Goal: Information Seeking & Learning: Learn about a topic

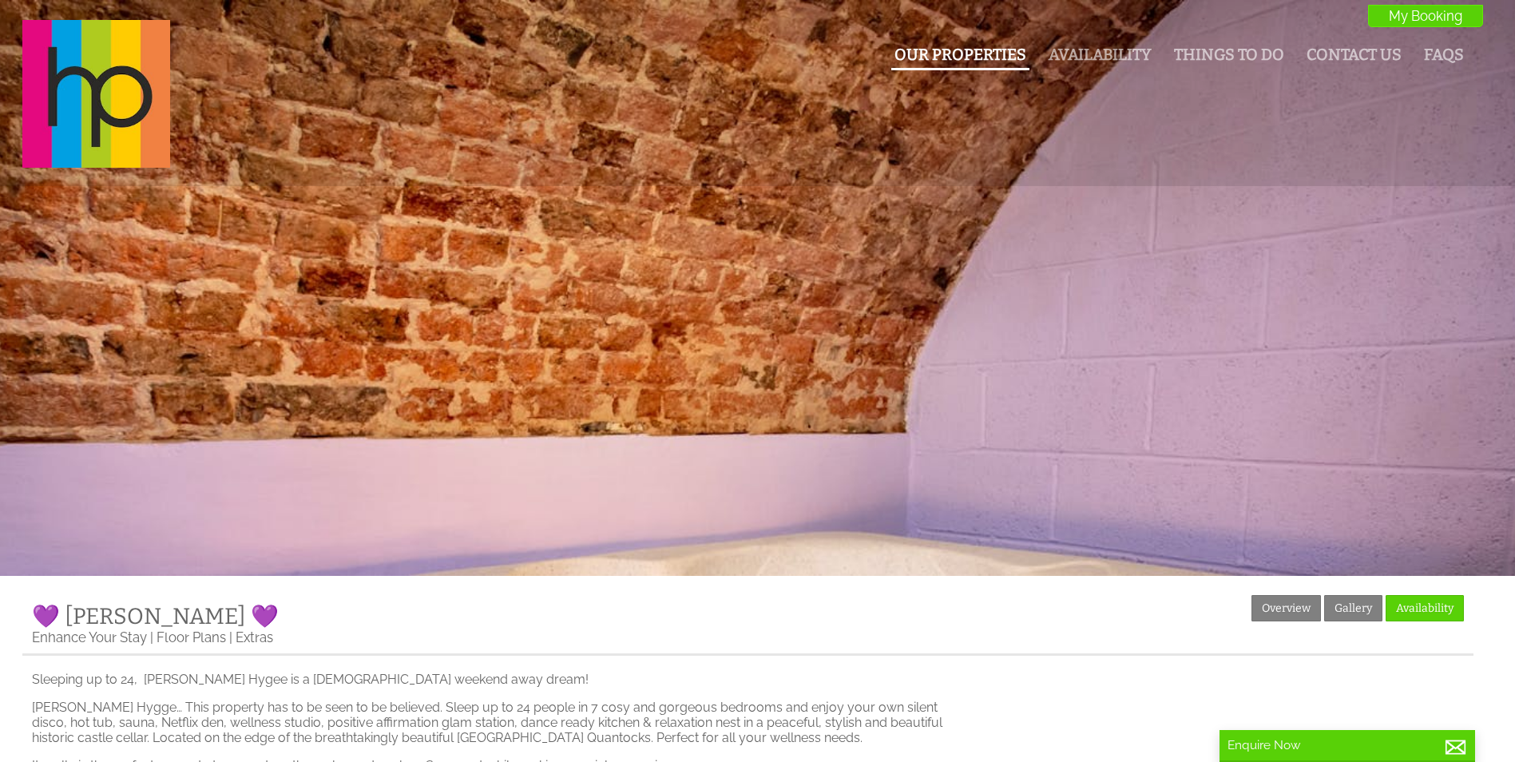
click at [959, 57] on link "Our Properties" at bounding box center [961, 55] width 132 height 18
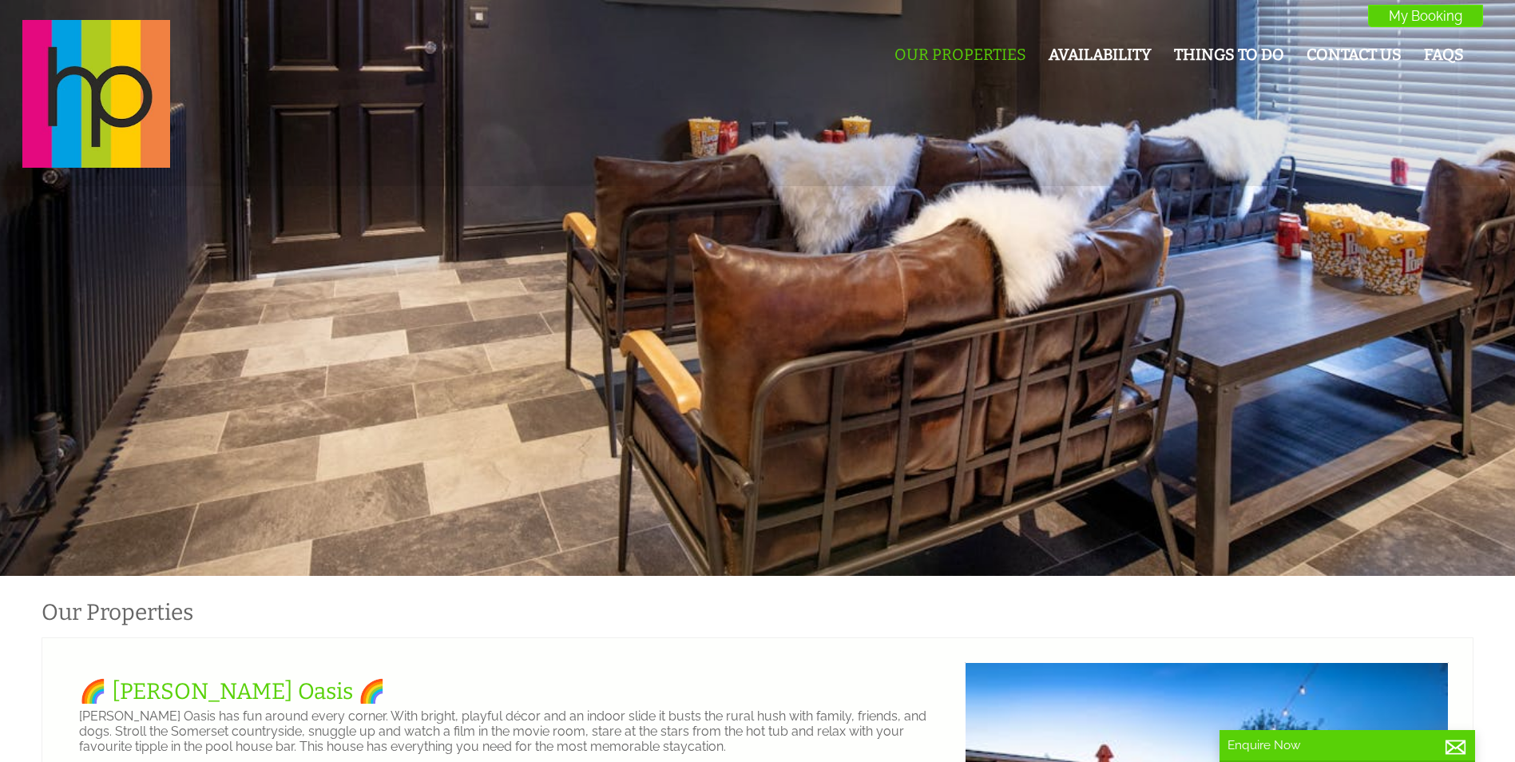
scroll to position [0, 14]
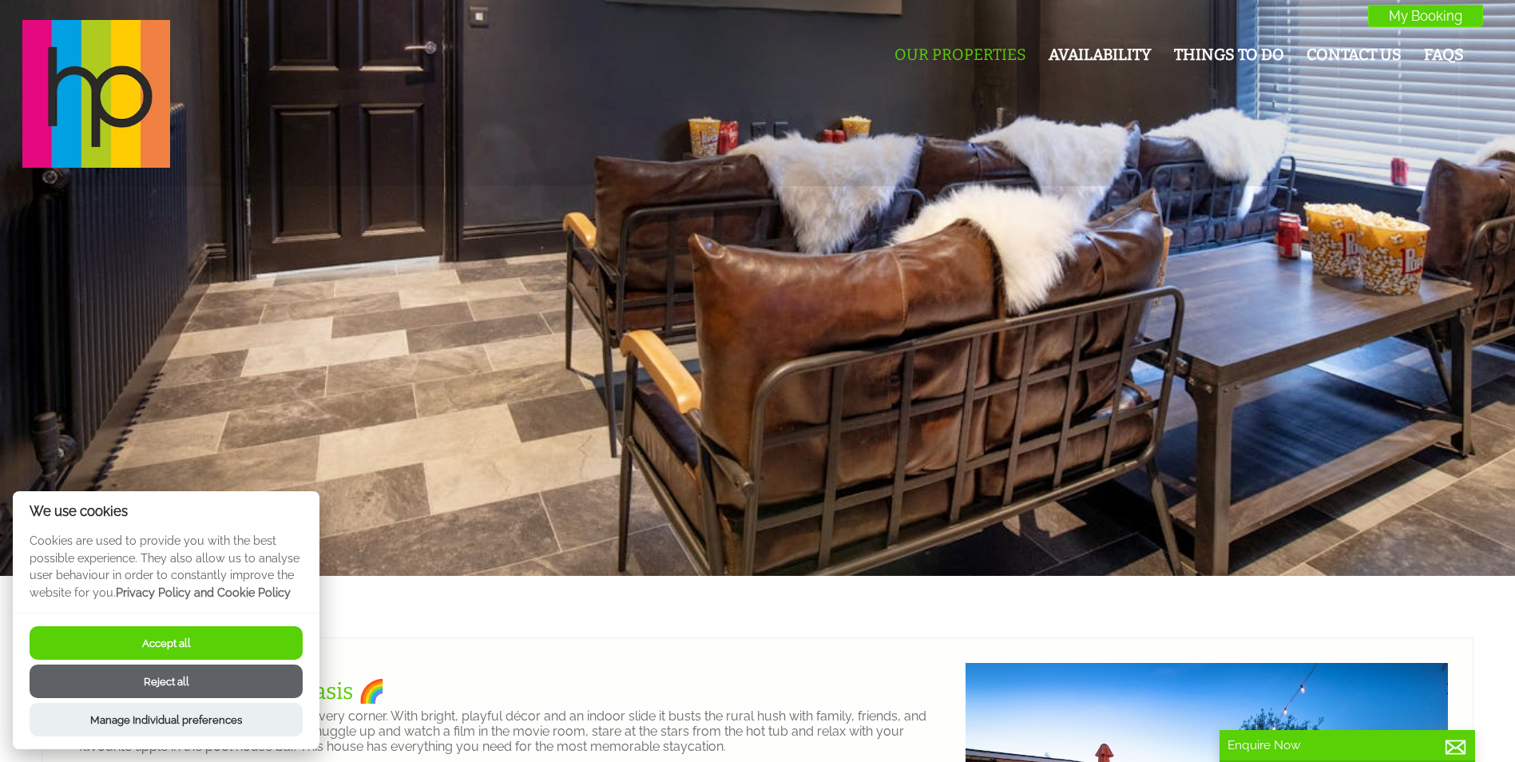
click at [216, 634] on button "Accept all" at bounding box center [166, 643] width 273 height 34
checkbox input "true"
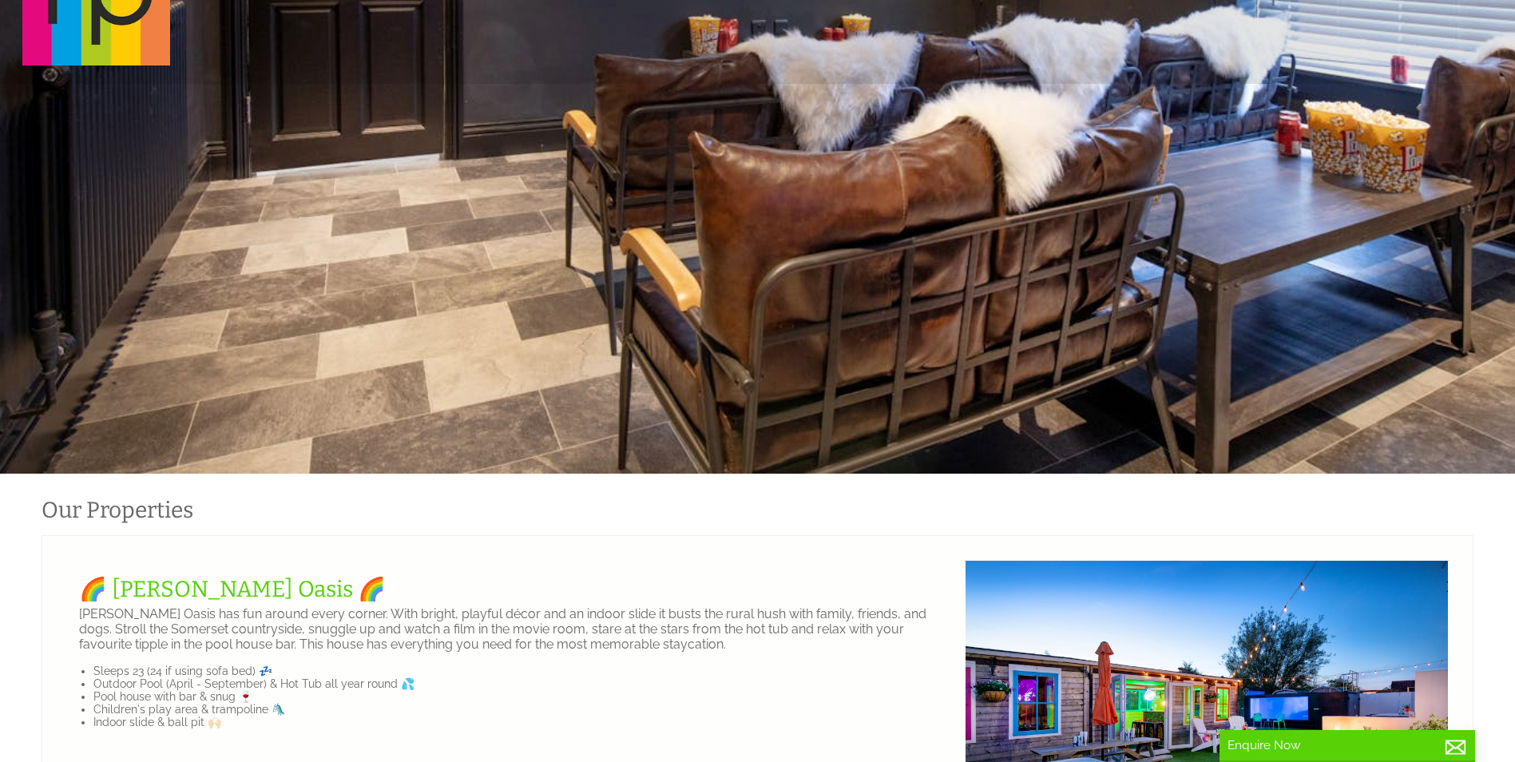
scroll to position [399, 0]
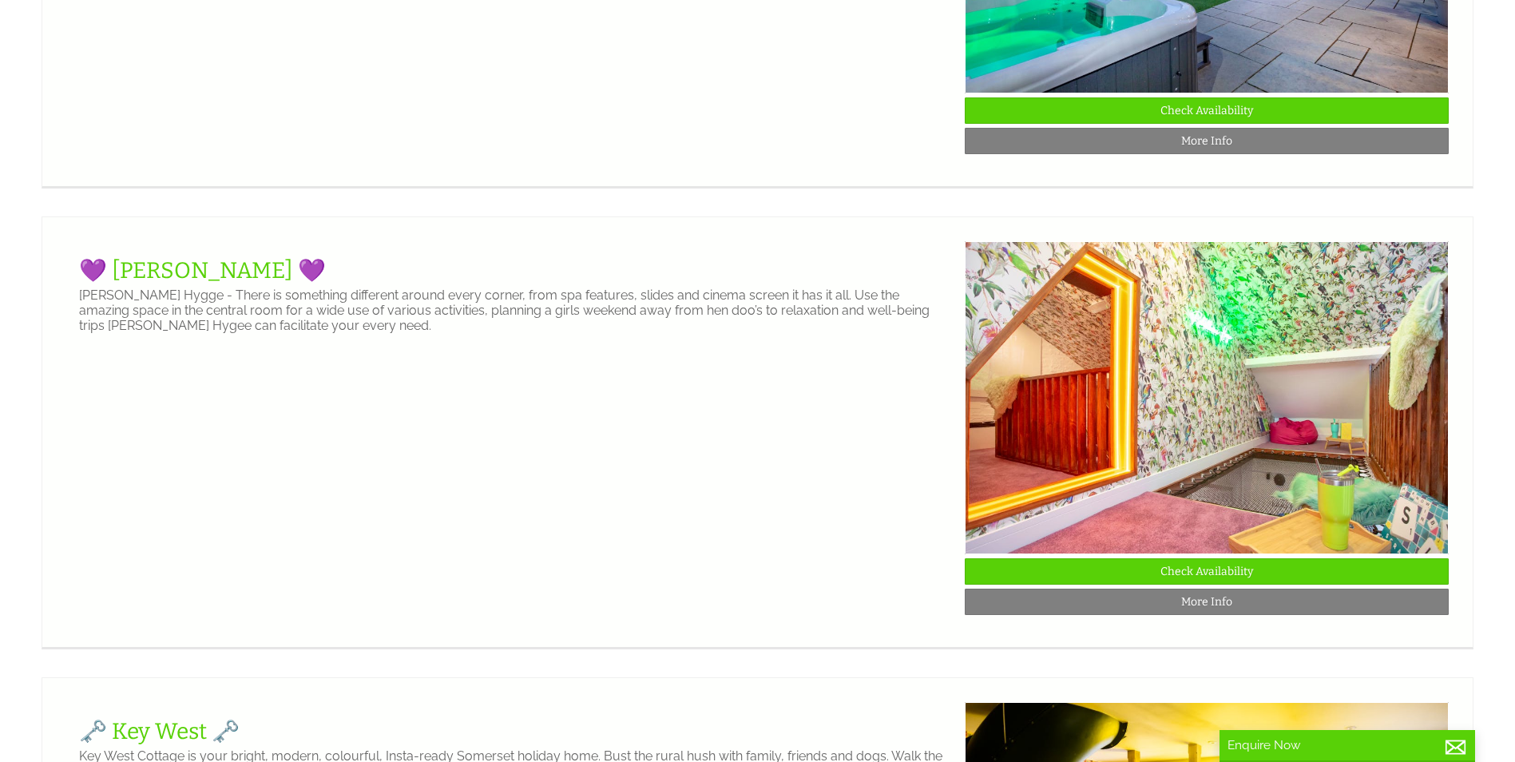
scroll to position [879, 0]
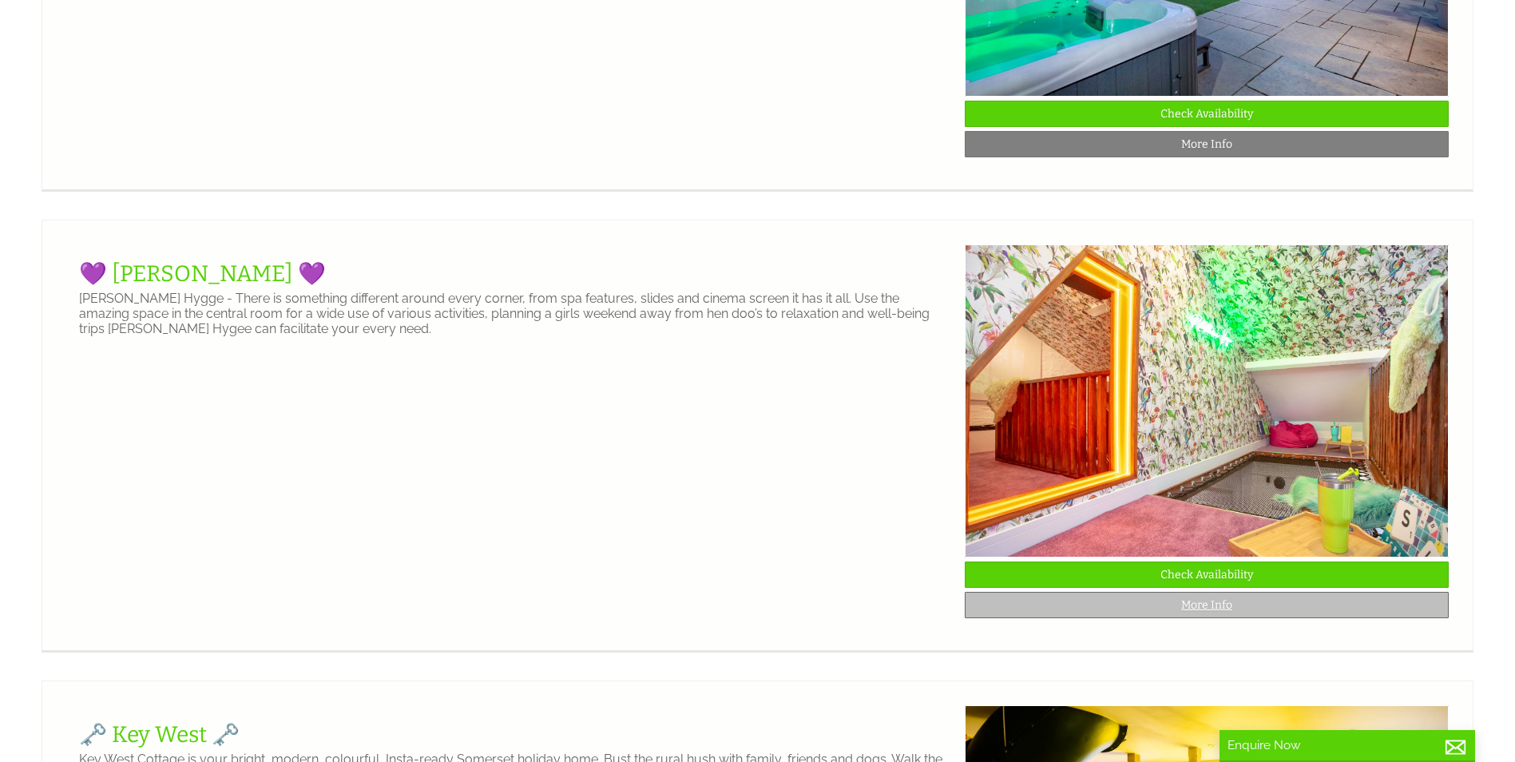
click at [1211, 618] on link "More Info" at bounding box center [1207, 605] width 484 height 26
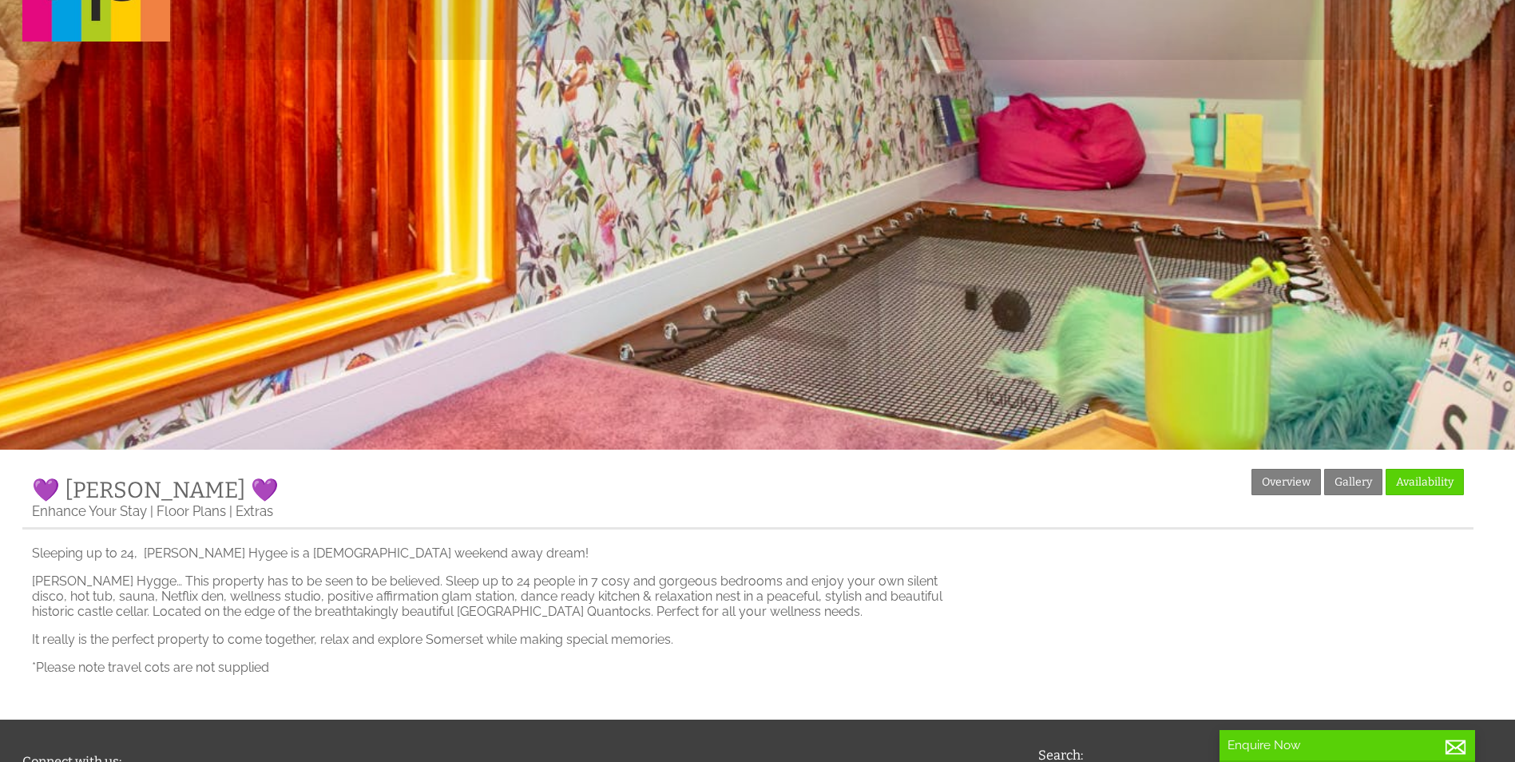
scroll to position [354, 0]
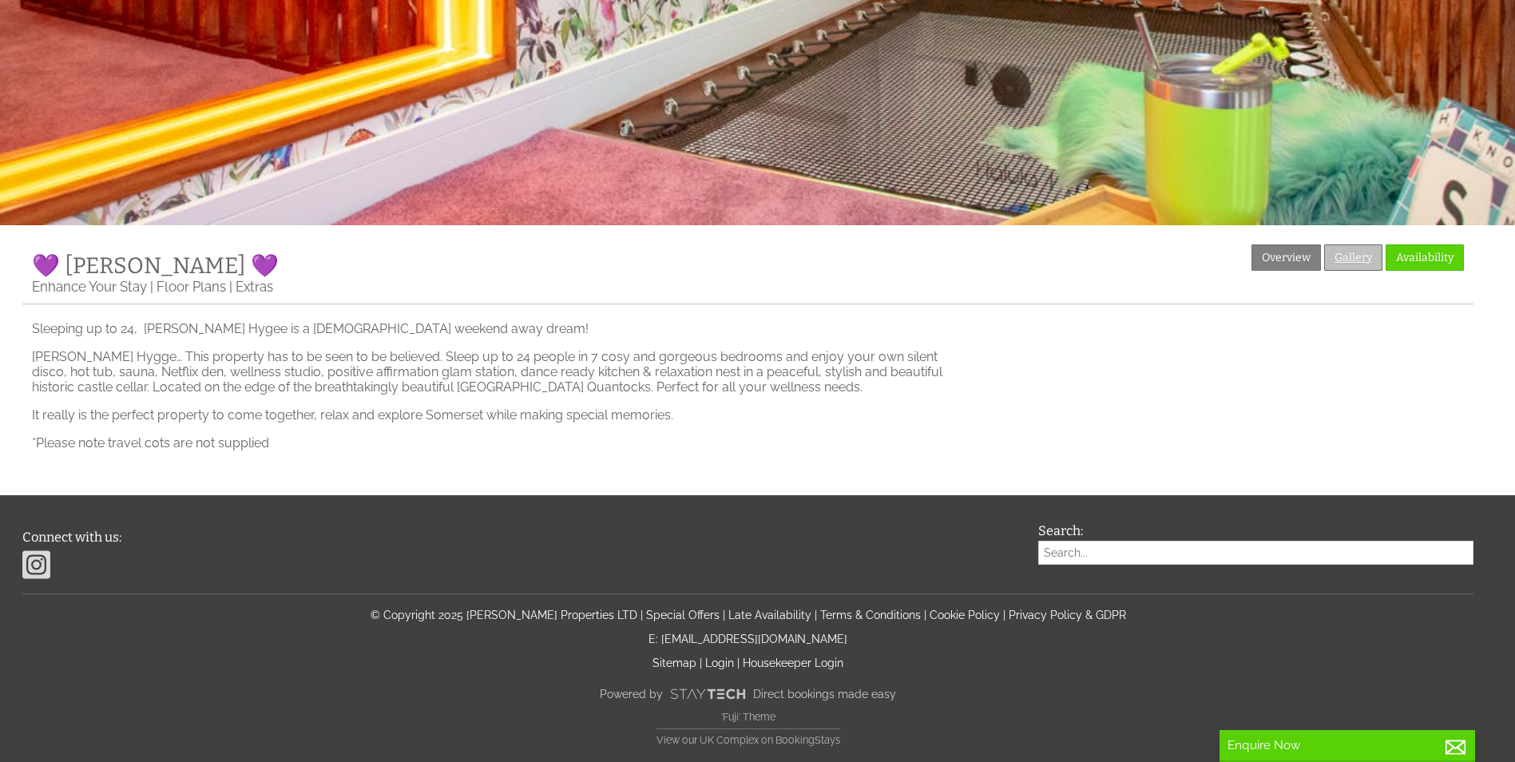
click at [1355, 259] on link "Gallery" at bounding box center [1354, 257] width 58 height 26
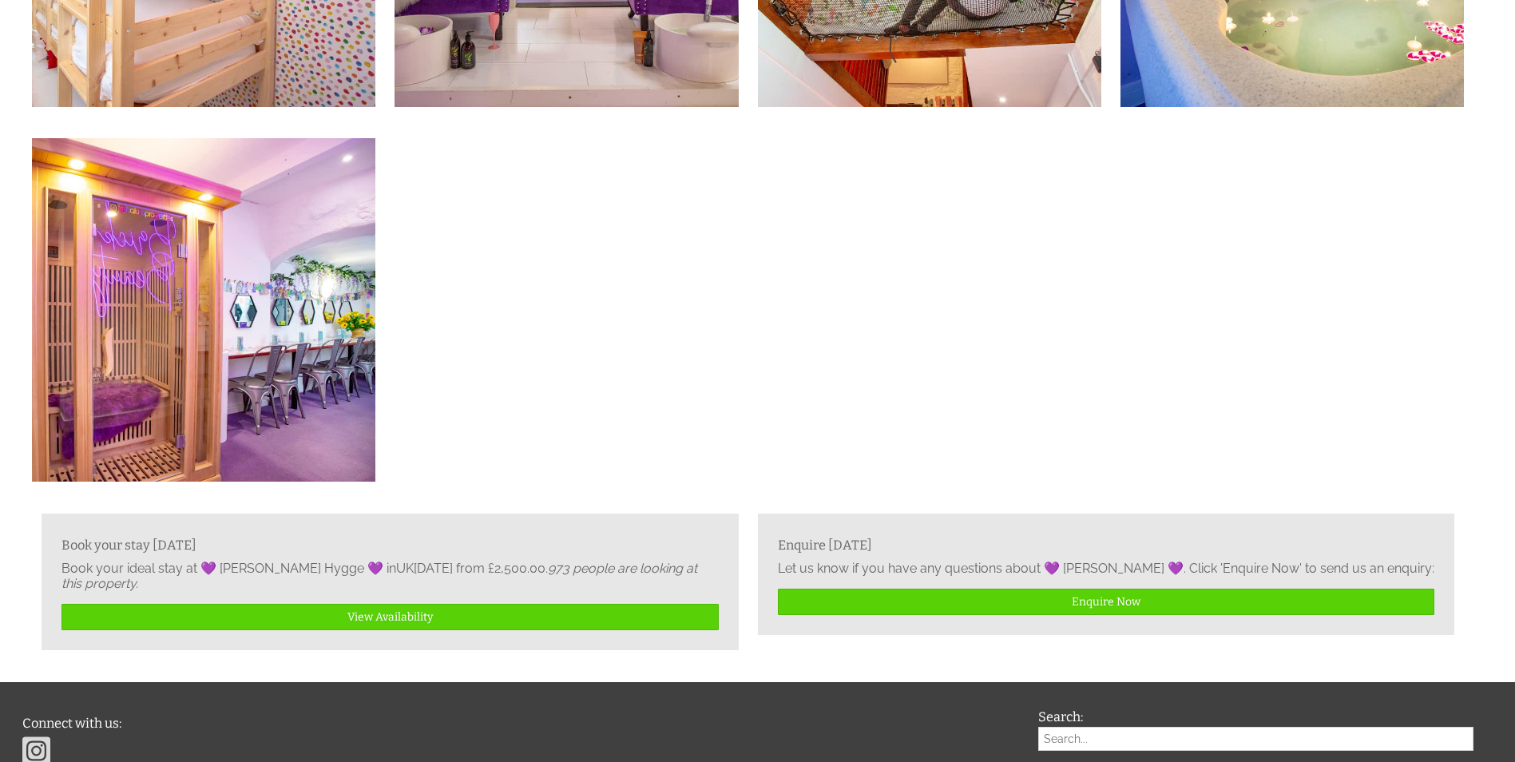
scroll to position [2083, 0]
